Goal: Entertainment & Leisure: Consume media (video, audio)

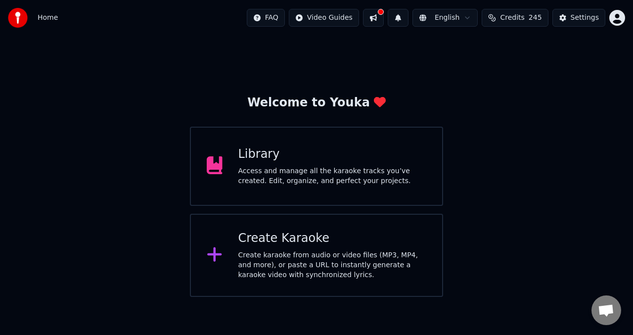
click at [257, 162] on div "Library Access and manage all the karaoke tracks you’ve created. Edit, organize…" at bounding box center [332, 166] width 188 height 40
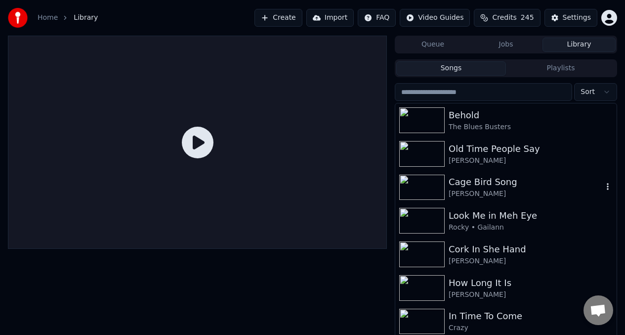
click at [428, 187] on img at bounding box center [421, 187] width 45 height 26
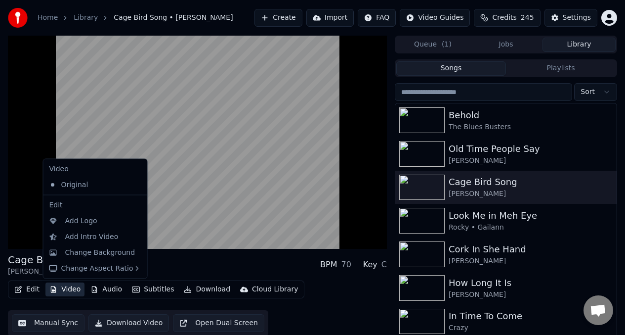
click at [67, 291] on button "Video" at bounding box center [64, 289] width 39 height 14
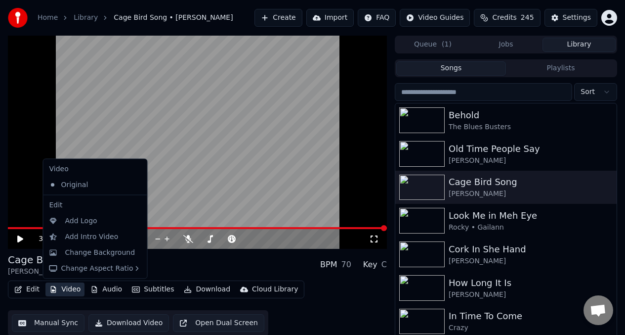
click at [25, 181] on video at bounding box center [197, 142] width 379 height 213
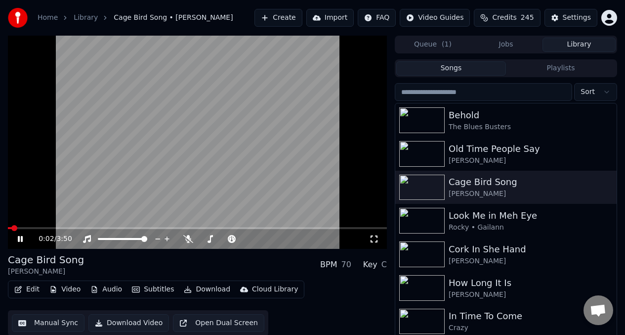
click at [29, 289] on button "Edit" at bounding box center [26, 289] width 33 height 14
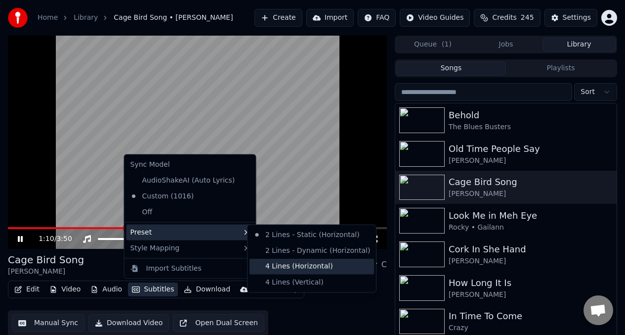
drag, startPoint x: 279, startPoint y: 267, endPoint x: 302, endPoint y: 266, distance: 23.2
click at [303, 266] on div "4 Lines (Horizontal)" at bounding box center [312, 266] width 125 height 16
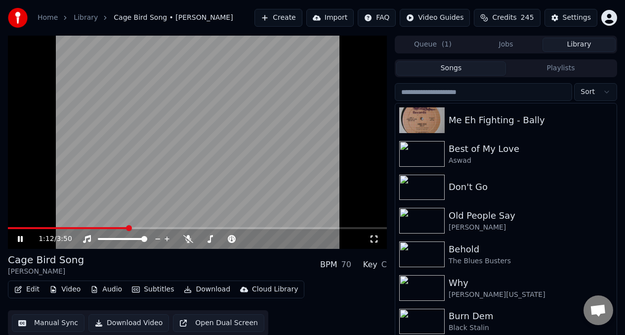
click at [77, 146] on video at bounding box center [197, 142] width 379 height 213
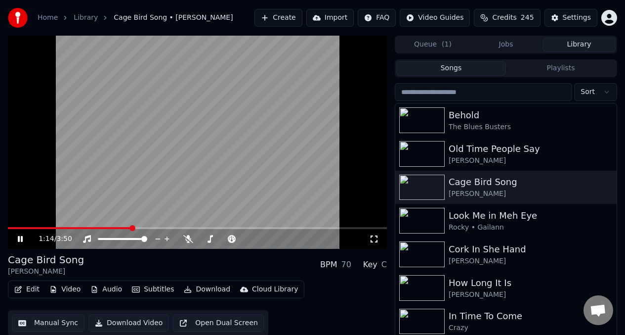
click at [16, 238] on icon at bounding box center [27, 239] width 23 height 8
click at [19, 237] on icon at bounding box center [20, 238] width 6 height 7
click at [11, 228] on span at bounding box center [9, 228] width 3 height 2
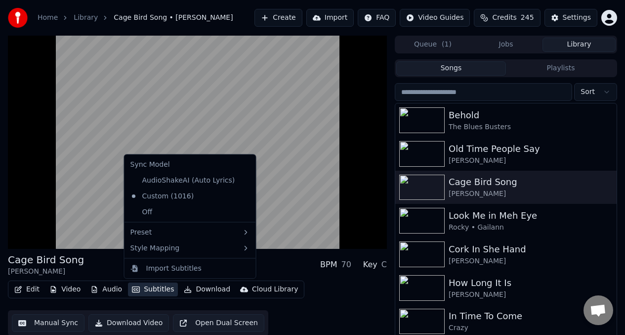
click at [149, 292] on button "Subtitles" at bounding box center [153, 289] width 50 height 14
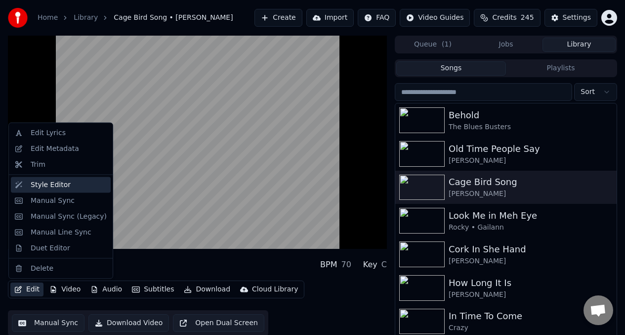
click at [76, 187] on div "Style Editor" at bounding box center [69, 184] width 76 height 10
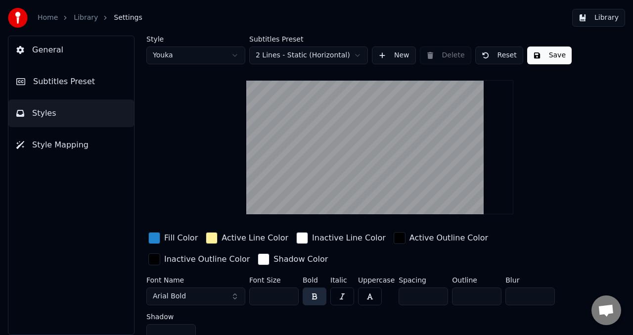
click at [88, 82] on span "Subtitles Preset" at bounding box center [64, 82] width 62 height 12
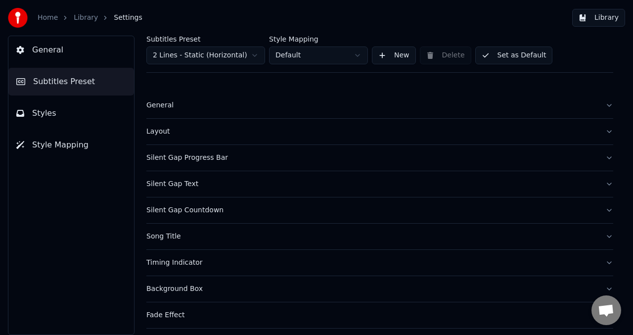
click at [93, 149] on button "Style Mapping" at bounding box center [71, 145] width 126 height 28
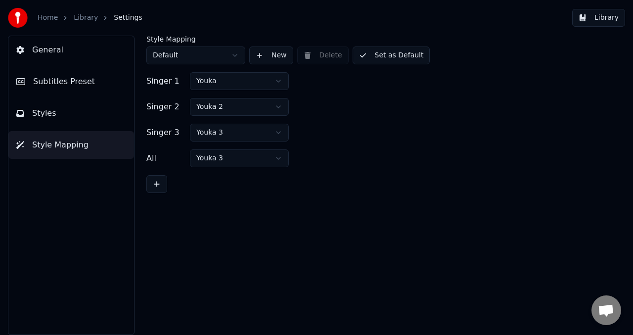
click at [98, 82] on button "Subtitles Preset" at bounding box center [71, 82] width 126 height 28
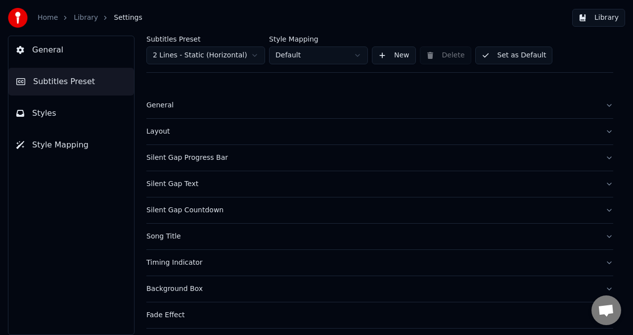
click at [251, 135] on div "Layout" at bounding box center [371, 132] width 451 height 10
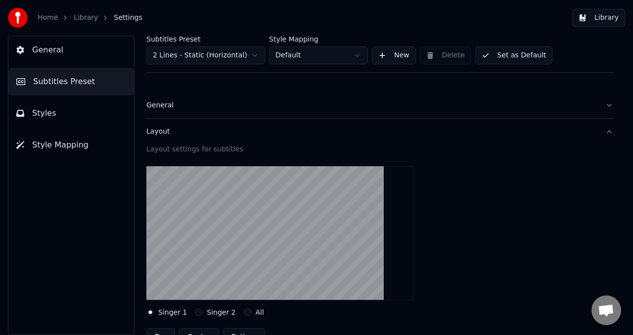
click at [220, 107] on div "General" at bounding box center [371, 105] width 451 height 10
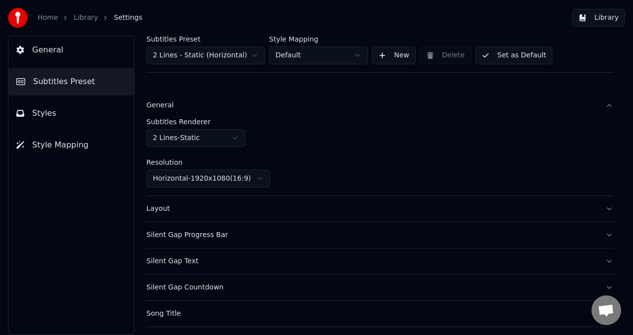
click at [320, 143] on div "Subtitles Renderer 2 Lines - Static" at bounding box center [379, 132] width 467 height 29
click at [200, 213] on div "Layout" at bounding box center [371, 209] width 451 height 10
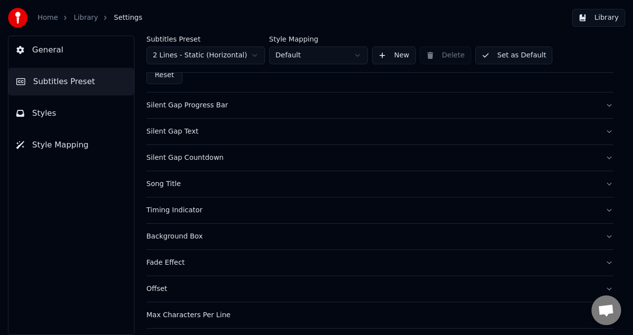
scroll to position [373, 0]
click at [189, 186] on div "Song Title" at bounding box center [371, 183] width 451 height 10
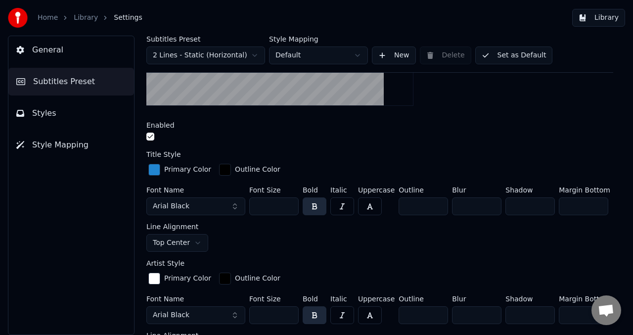
scroll to position [299, 0]
click at [177, 170] on div "Primary Color" at bounding box center [187, 170] width 47 height 10
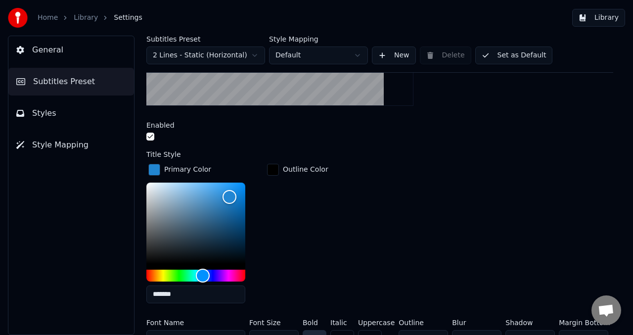
click at [300, 171] on div "Outline Color" at bounding box center [305, 170] width 45 height 10
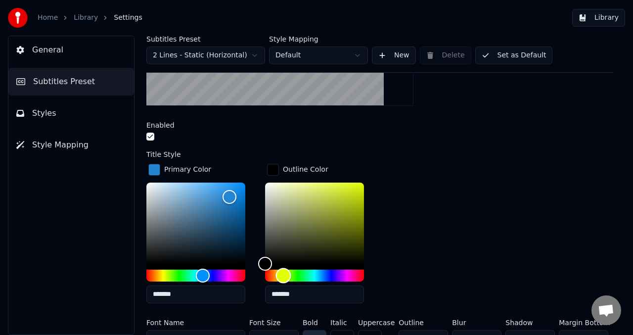
click at [283, 274] on div "Hue" at bounding box center [314, 275] width 99 height 12
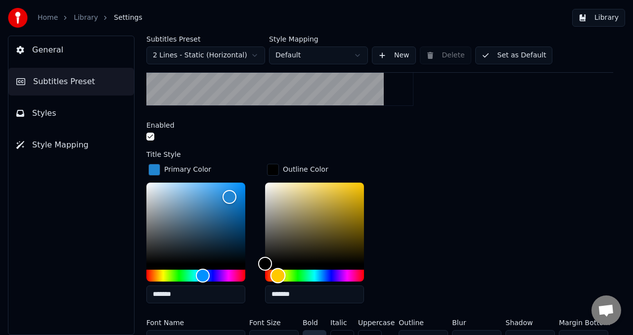
click at [278, 275] on div "Hue" at bounding box center [277, 274] width 15 height 15
click at [281, 275] on div "Hue" at bounding box center [278, 274] width 15 height 15
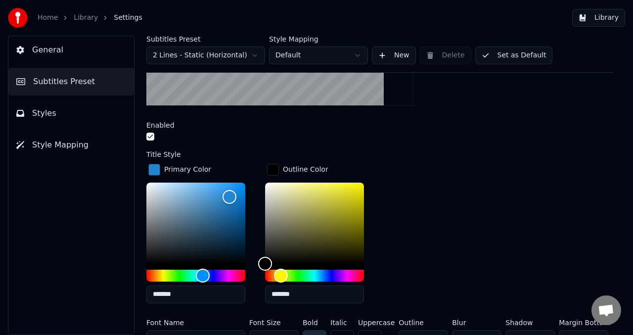
click at [423, 226] on div "Primary Color ******* Outline Color *******" at bounding box center [379, 236] width 467 height 149
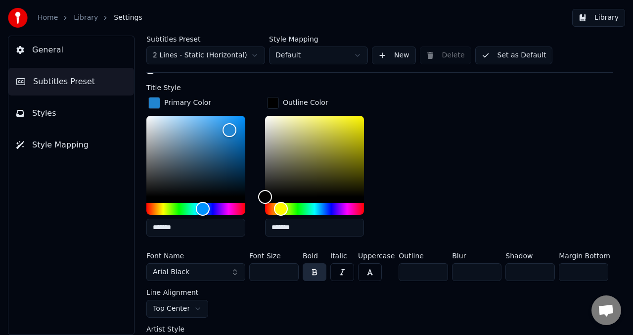
scroll to position [366, 0]
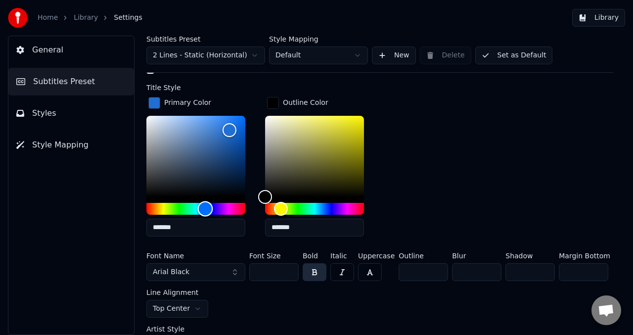
click at [205, 210] on div "Hue" at bounding box center [205, 208] width 15 height 15
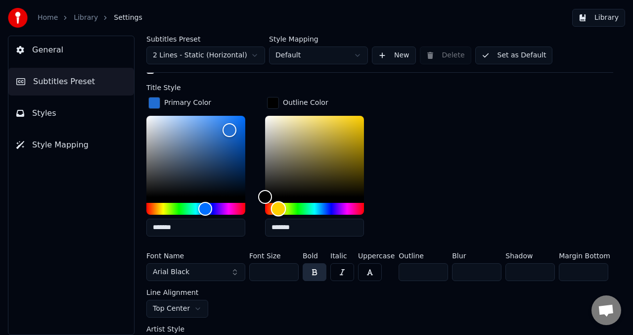
click at [278, 211] on div "Hue" at bounding box center [278, 208] width 15 height 15
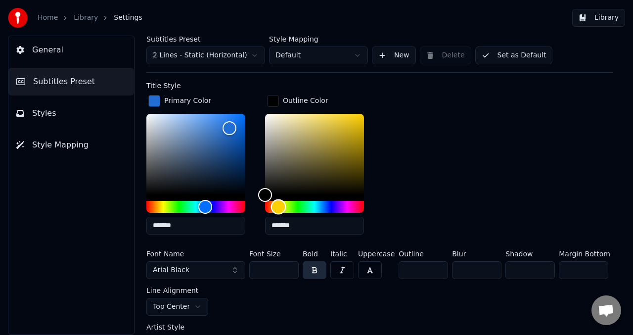
scroll to position [365, 0]
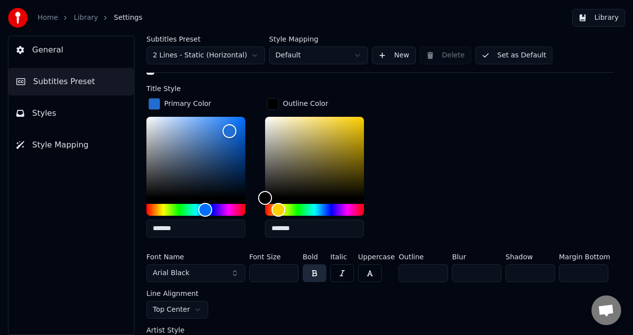
click at [307, 104] on div "Outline Color" at bounding box center [305, 104] width 45 height 10
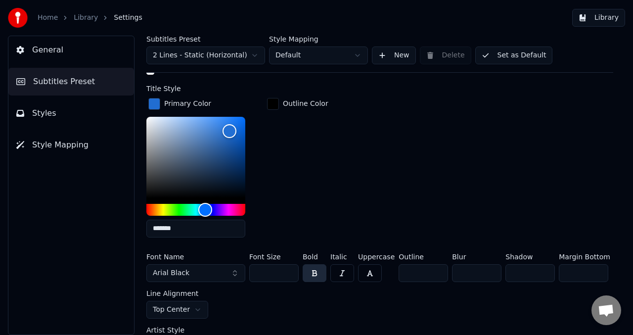
click at [308, 102] on div "Outline Color" at bounding box center [305, 104] width 45 height 10
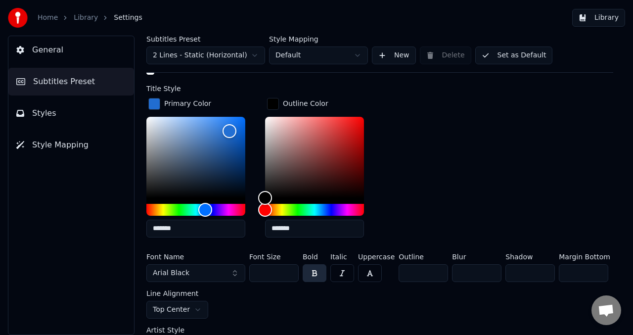
click at [308, 102] on div "Outline Color" at bounding box center [305, 104] width 45 height 10
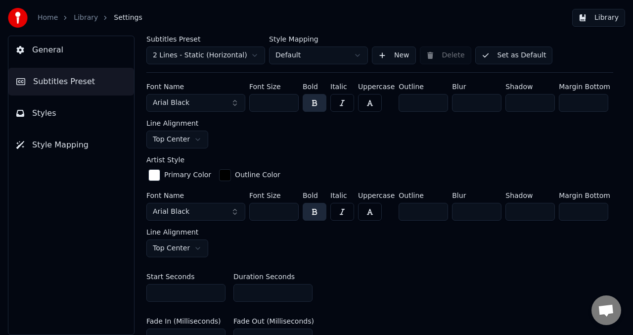
scroll to position [536, 0]
click at [195, 179] on div "Primary Color" at bounding box center [187, 174] width 47 height 10
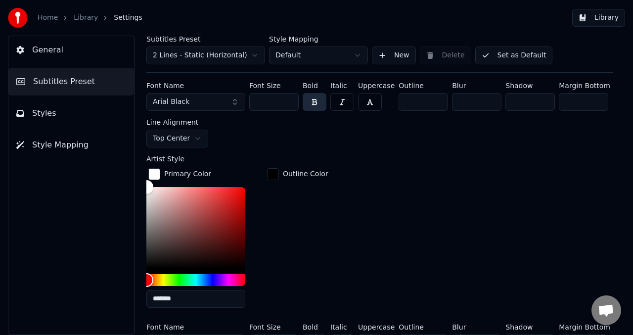
click at [308, 176] on div "Outline Color" at bounding box center [305, 174] width 45 height 10
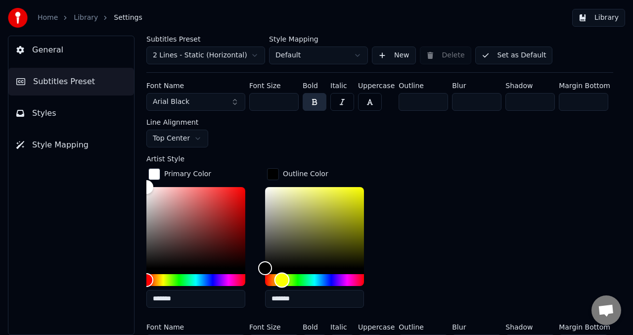
drag, startPoint x: 263, startPoint y: 281, endPoint x: 282, endPoint y: 280, distance: 18.3
click at [282, 280] on div "Hue" at bounding box center [281, 279] width 15 height 15
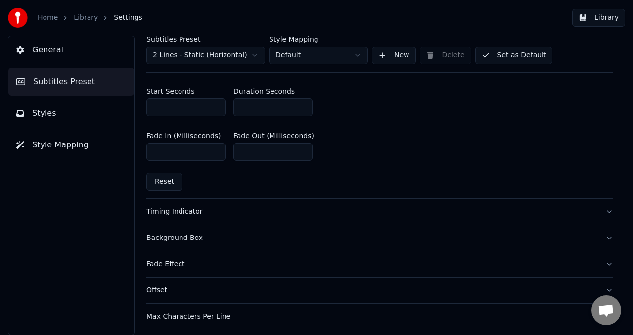
scroll to position [845, 0]
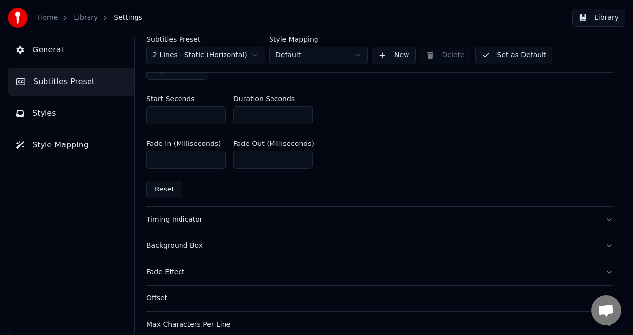
click at [168, 197] on button "Reset" at bounding box center [164, 189] width 36 height 18
type input "*******"
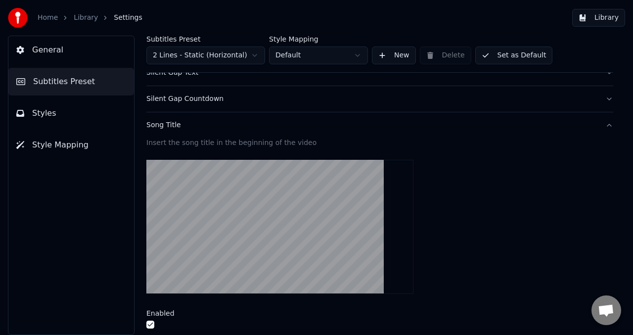
scroll to position [111, 0]
click at [152, 94] on div "Silent Gap Countdown" at bounding box center [371, 99] width 451 height 10
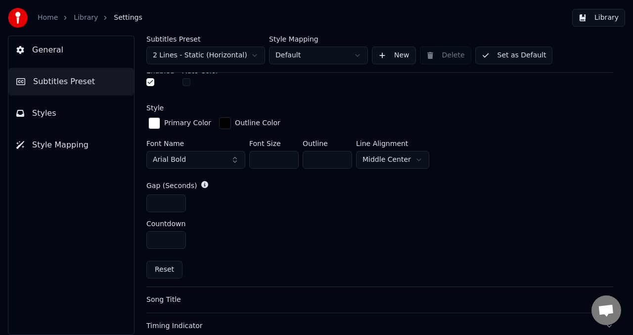
scroll to position [316, 0]
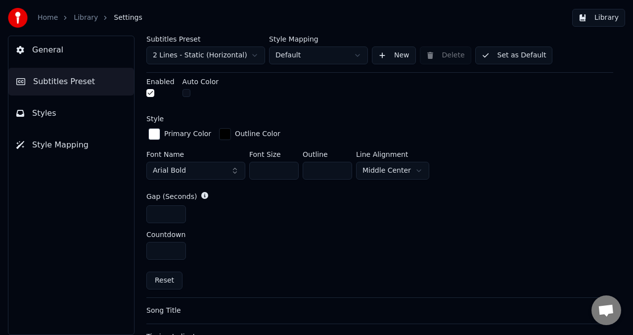
click at [176, 232] on label "Countdown" at bounding box center [165, 234] width 39 height 7
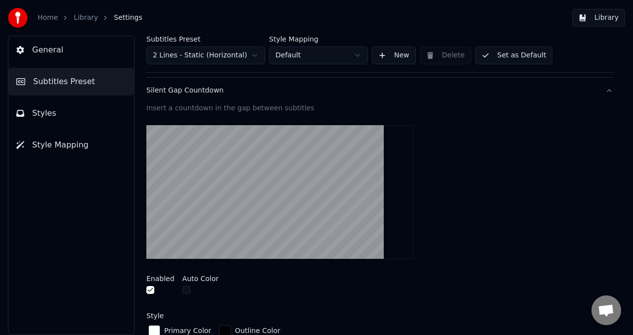
scroll to position [57, 0]
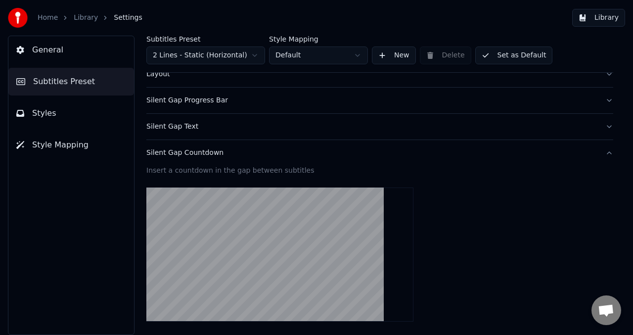
click at [148, 149] on div "Silent Gap Countdown" at bounding box center [371, 153] width 451 height 10
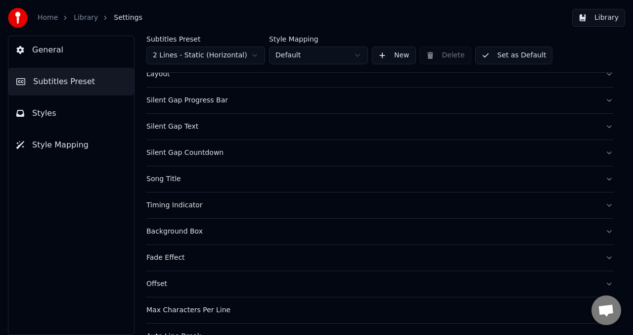
click at [159, 128] on div "Silent Gap Text" at bounding box center [371, 127] width 451 height 10
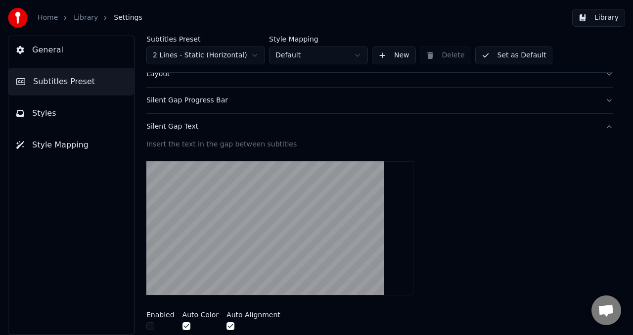
click at [150, 123] on div "Silent Gap Text" at bounding box center [371, 127] width 451 height 10
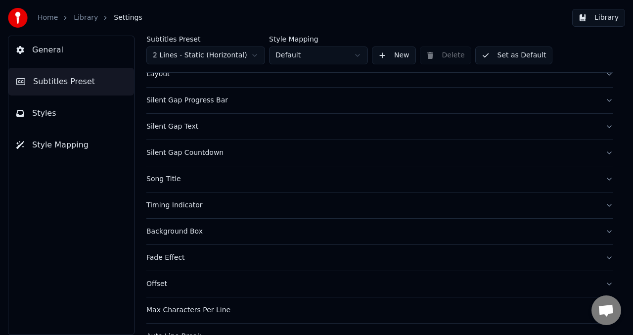
click at [155, 100] on div "Silent Gap Progress Bar" at bounding box center [371, 100] width 451 height 10
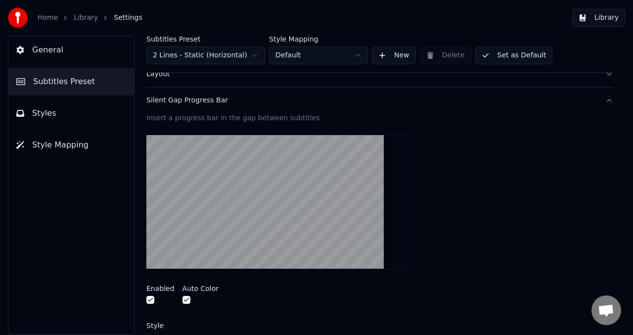
click at [151, 100] on div "Silent Gap Progress Bar" at bounding box center [371, 100] width 451 height 10
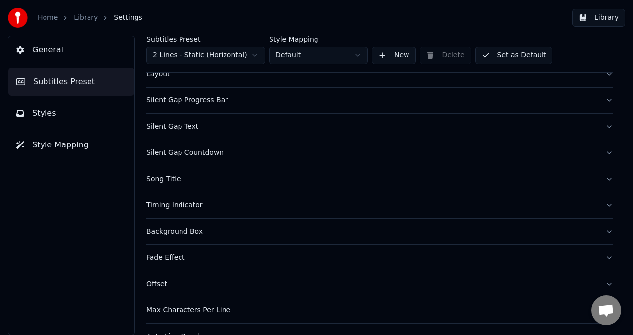
click at [149, 76] on div "Layout" at bounding box center [371, 74] width 451 height 10
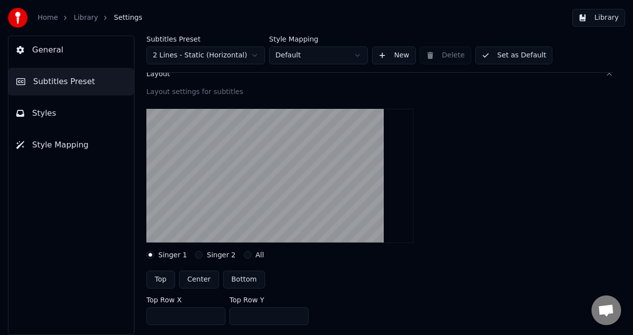
click at [149, 76] on div "Layout" at bounding box center [371, 74] width 451 height 10
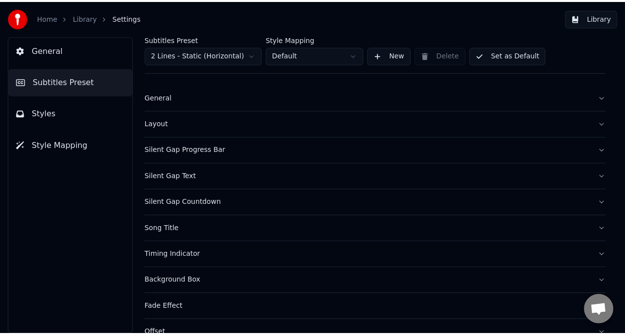
scroll to position [0, 0]
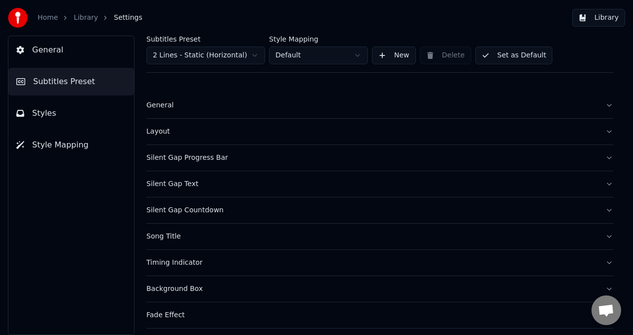
click at [583, 18] on button "Library" at bounding box center [598, 18] width 53 height 18
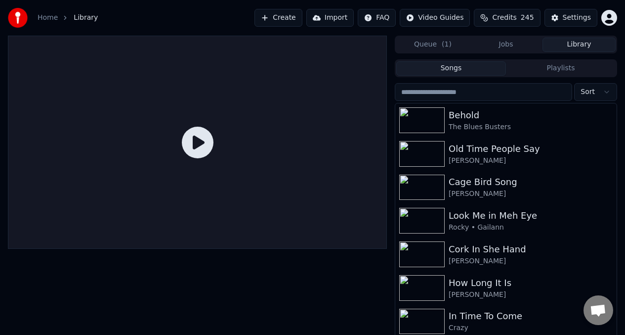
click at [198, 138] on icon at bounding box center [198, 143] width 32 height 32
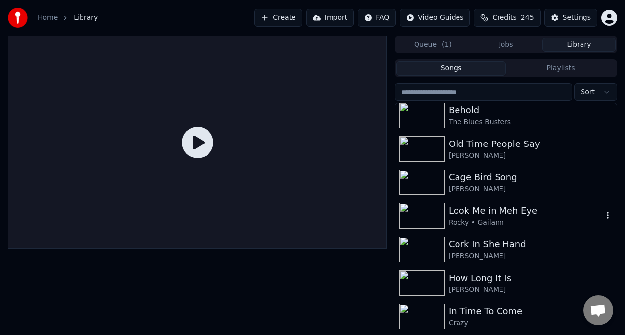
scroll to position [6, 0]
click at [431, 181] on img at bounding box center [421, 182] width 45 height 26
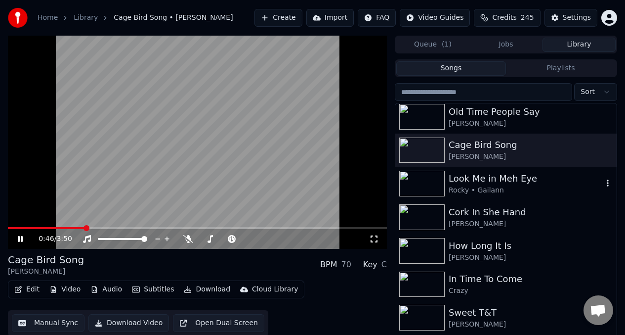
scroll to position [38, 0]
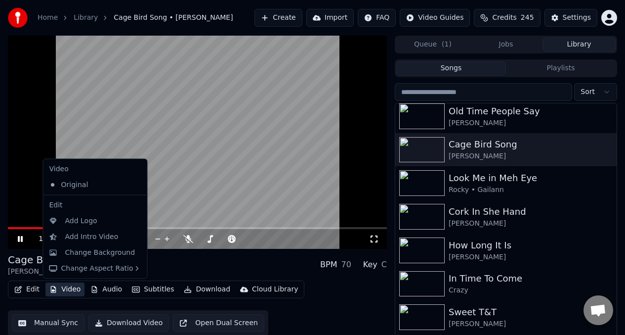
click at [69, 290] on button "Video" at bounding box center [64, 289] width 39 height 14
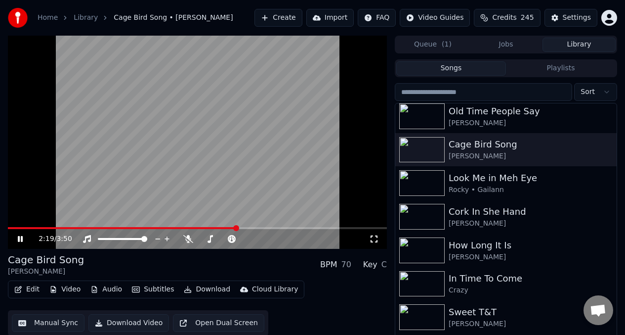
click at [347, 199] on video at bounding box center [197, 142] width 379 height 213
click at [132, 322] on button "Download Video" at bounding box center [128, 323] width 81 height 18
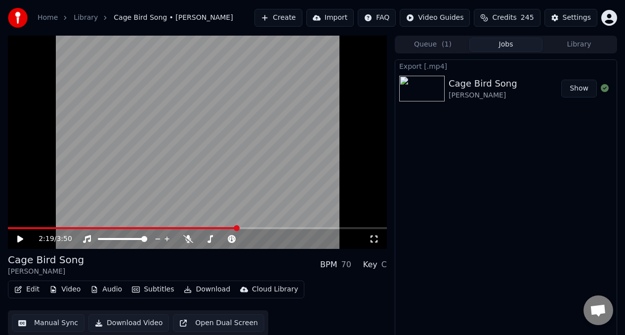
click at [579, 47] on button "Library" at bounding box center [579, 45] width 73 height 14
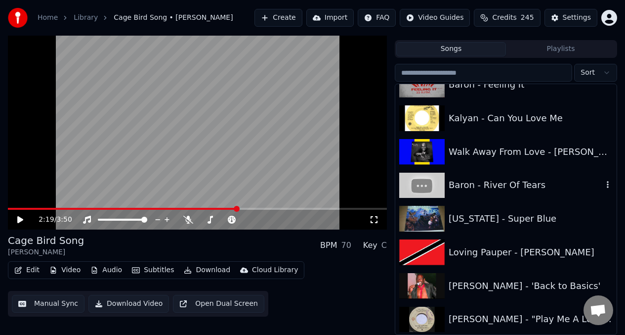
scroll to position [3947, 0]
click at [466, 185] on div "Baron - River Of Tears" at bounding box center [526, 185] width 154 height 14
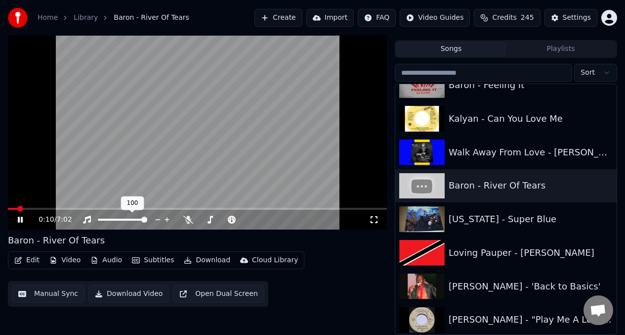
click at [111, 221] on div at bounding box center [132, 219] width 80 height 10
click at [111, 219] on span at bounding box center [104, 219] width 13 height 2
click at [212, 220] on span at bounding box center [214, 219] width 6 height 6
click at [11, 209] on span at bounding box center [9, 209] width 3 height 2
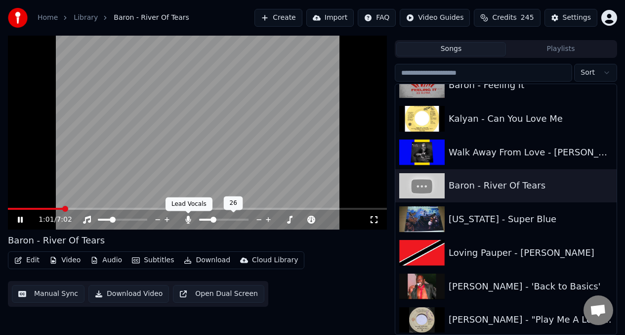
click at [187, 218] on icon at bounding box center [188, 219] width 5 height 8
click at [21, 218] on icon at bounding box center [20, 219] width 5 height 6
click at [438, 157] on img at bounding box center [421, 152] width 45 height 26
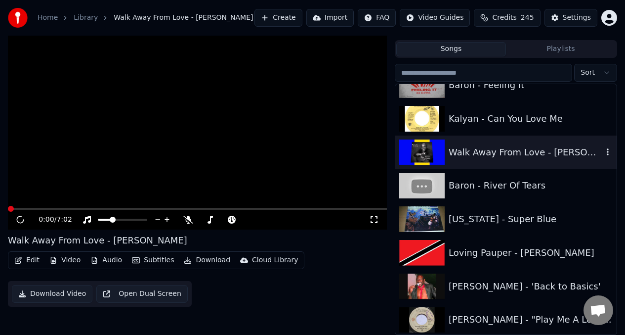
click at [438, 157] on img at bounding box center [421, 152] width 45 height 26
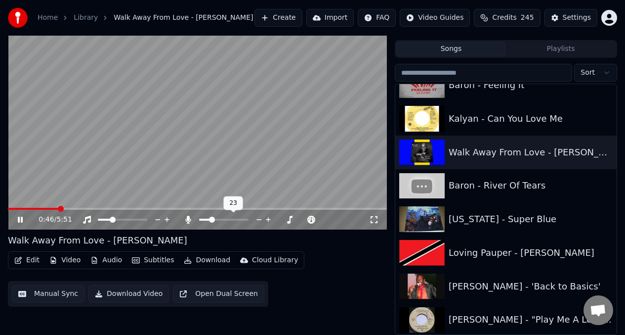
click at [211, 219] on span at bounding box center [223, 219] width 49 height 2
click at [12, 208] on span at bounding box center [35, 209] width 55 height 2
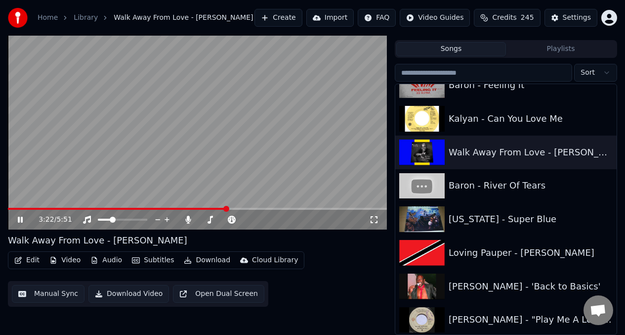
click at [45, 144] on video at bounding box center [197, 122] width 379 height 213
click at [425, 216] on img at bounding box center [421, 219] width 45 height 26
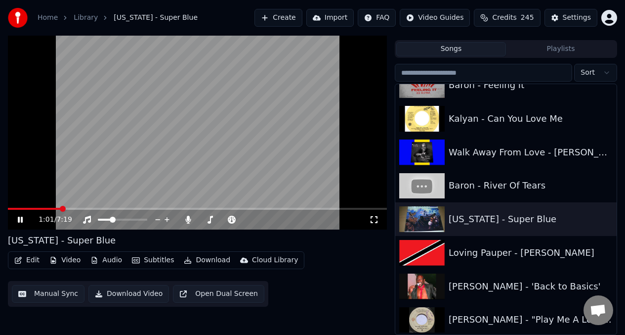
click at [89, 116] on video at bounding box center [197, 122] width 379 height 213
